Goal: Find specific page/section: Find specific page/section

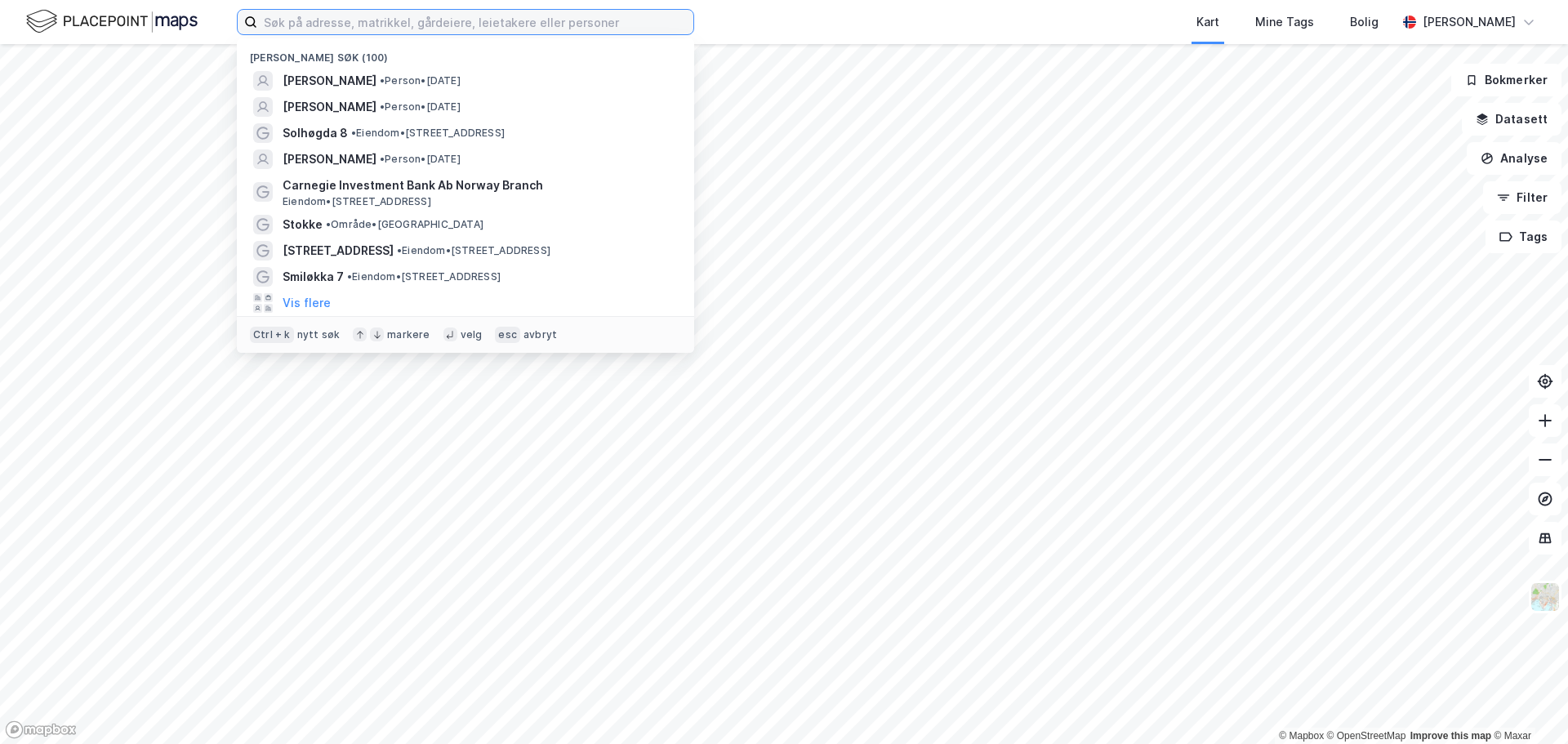
click at [358, 18] on input at bounding box center [475, 22] width 436 height 25
paste input "Åsløkkveien 80 Billingstad"
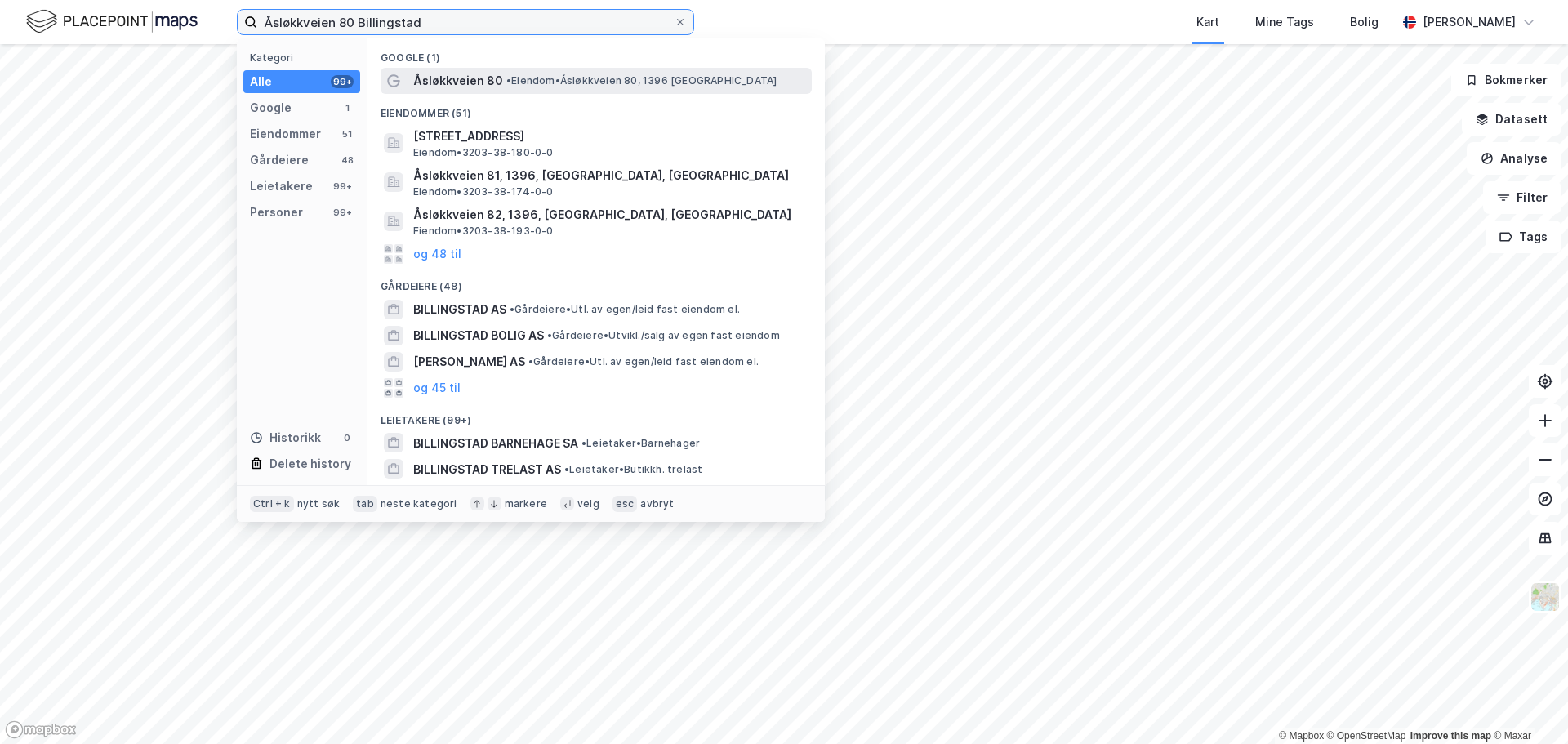
type input "Åsløkkveien 80 Billingstad"
click at [506, 80] on span "•" at bounding box center [508, 80] width 5 height 12
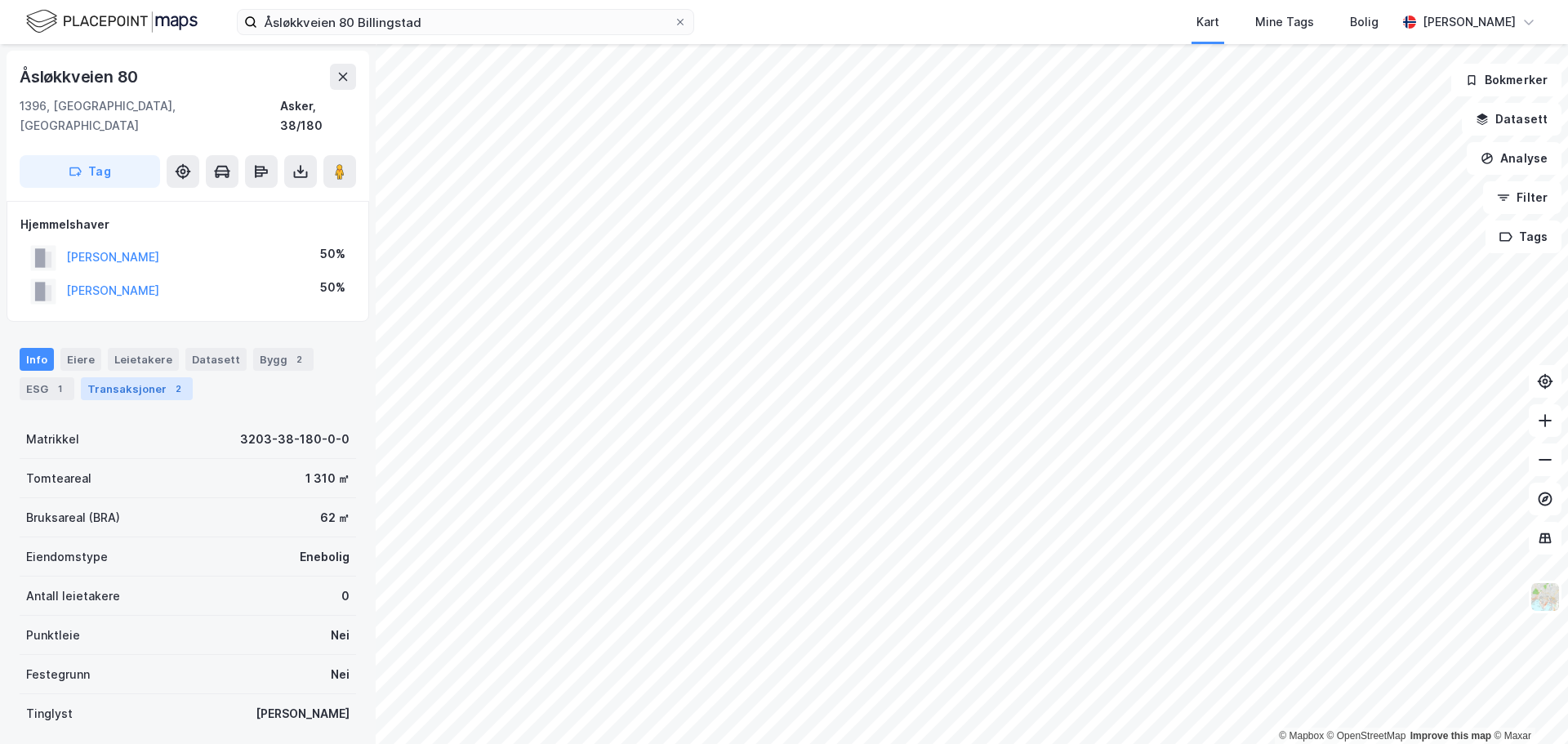
click at [132, 377] on div "Transaksjoner 2" at bounding box center [136, 389] width 112 height 23
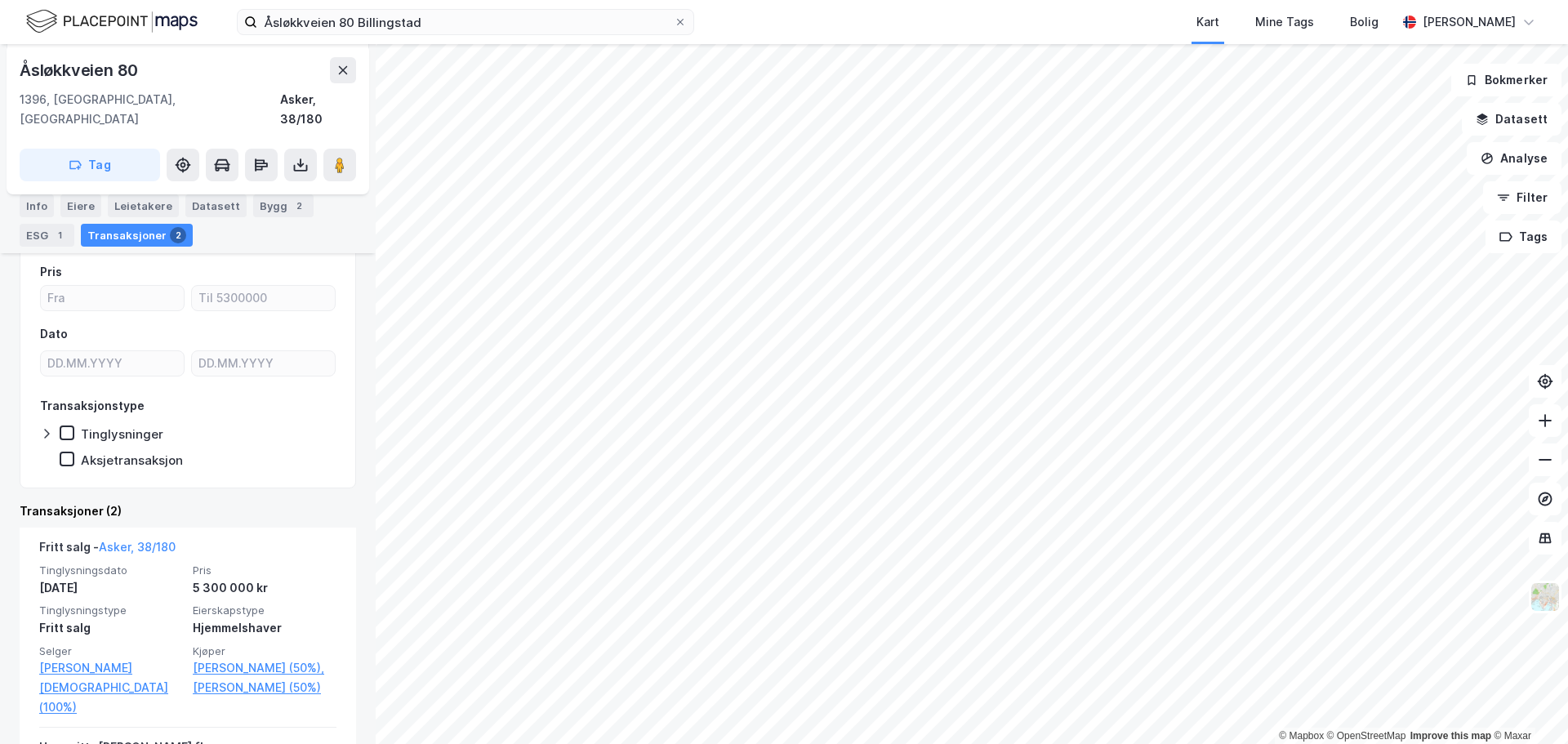
scroll to position [322, 0]
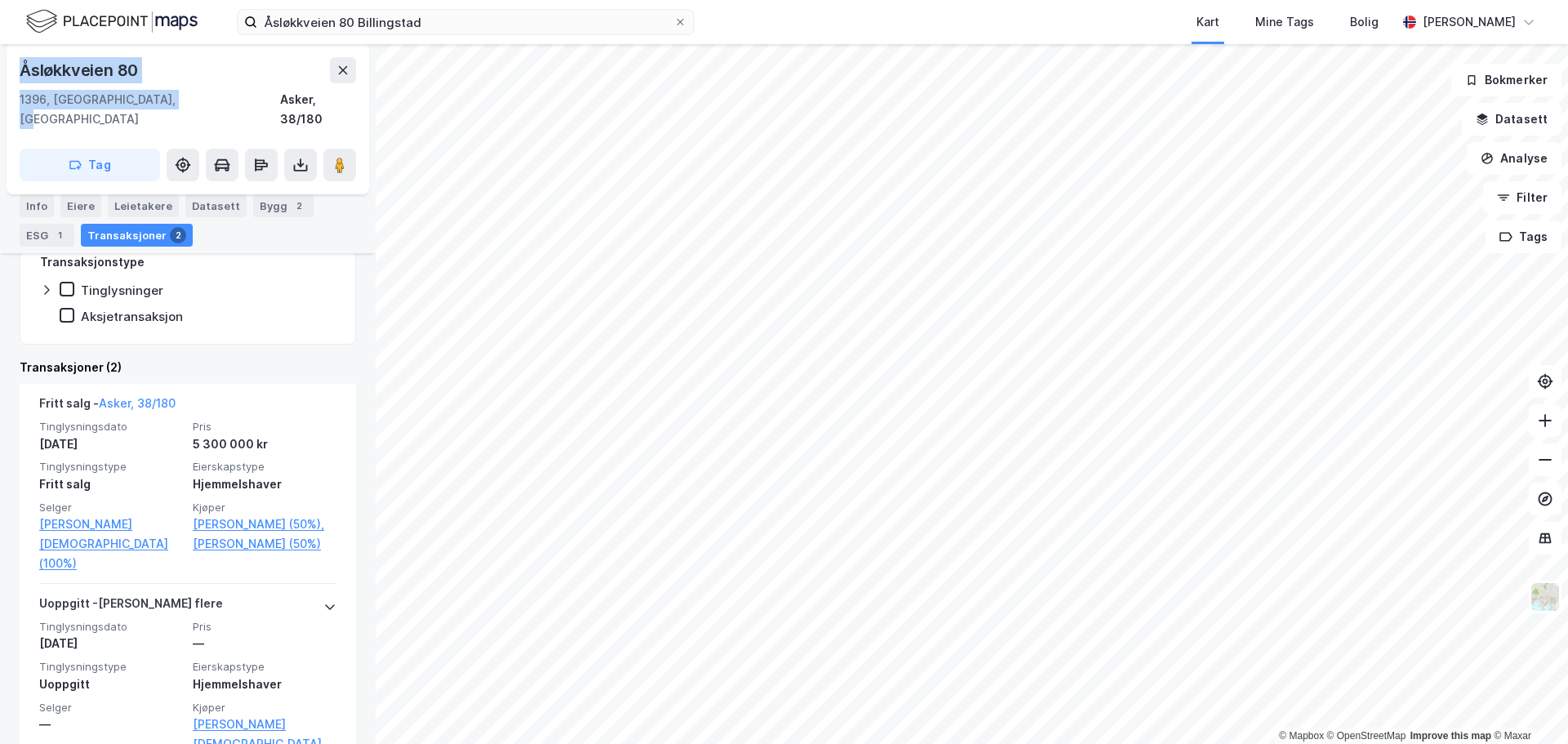
drag, startPoint x: 166, startPoint y: 96, endPoint x: 12, endPoint y: 84, distance: 154.5
click at [12, 84] on div "Åsløkkveien 80 1396, [GEOGRAPHIC_DATA], Akershus Asker, 38/180 Tag" at bounding box center [188, 119] width 363 height 151
copy div "Åsløkkveien 80 1396, [GEOGRAPHIC_DATA], [GEOGRAPHIC_DATA]"
